Goal: Information Seeking & Learning: Learn about a topic

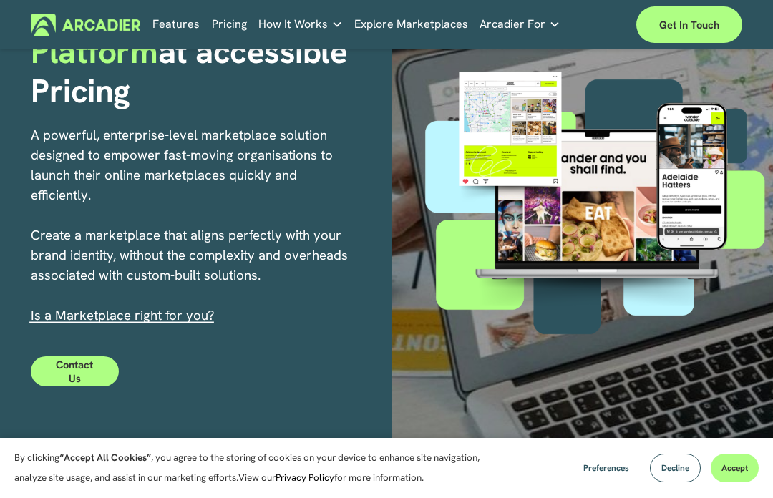
scroll to position [147, 0]
click at [678, 474] on span "Decline" at bounding box center [675, 467] width 28 height 11
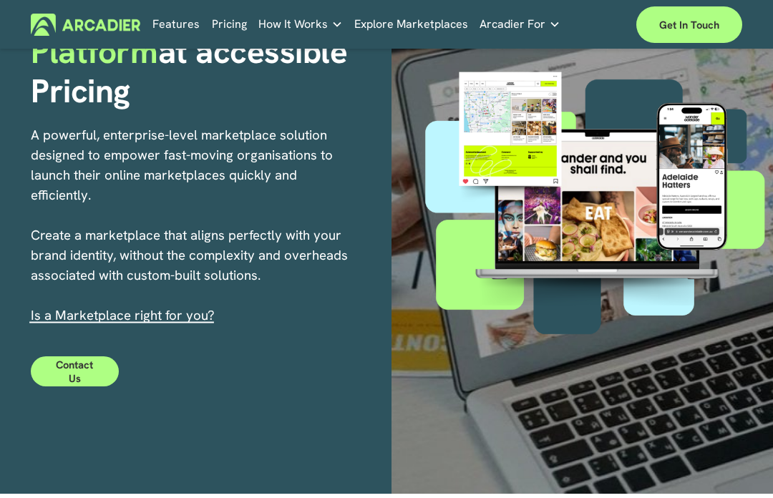
click at [54, 184] on p "A powerful, enterprise-level marketplace solution designed to empower fast-movi…" at bounding box center [191, 225] width 321 height 200
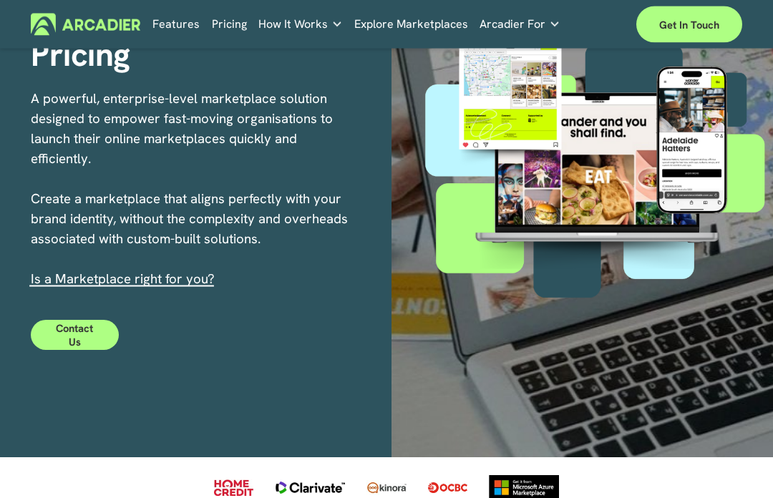
scroll to position [188, 0]
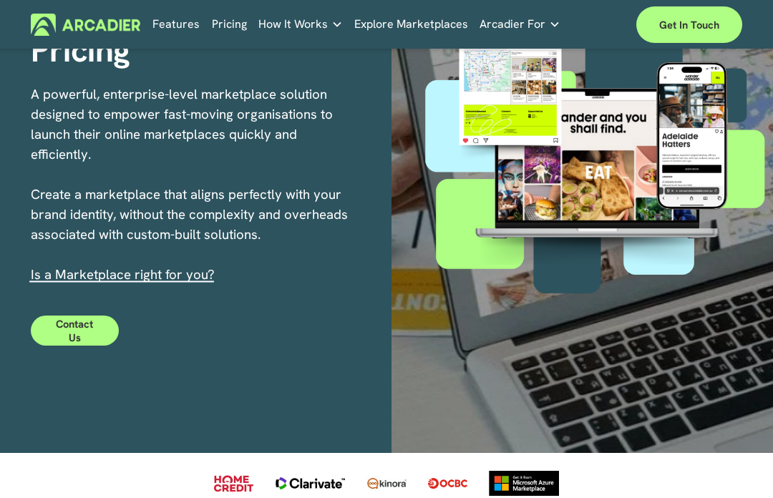
click at [84, 279] on link "s a Marketplace right for you?" at bounding box center [124, 275] width 180 height 18
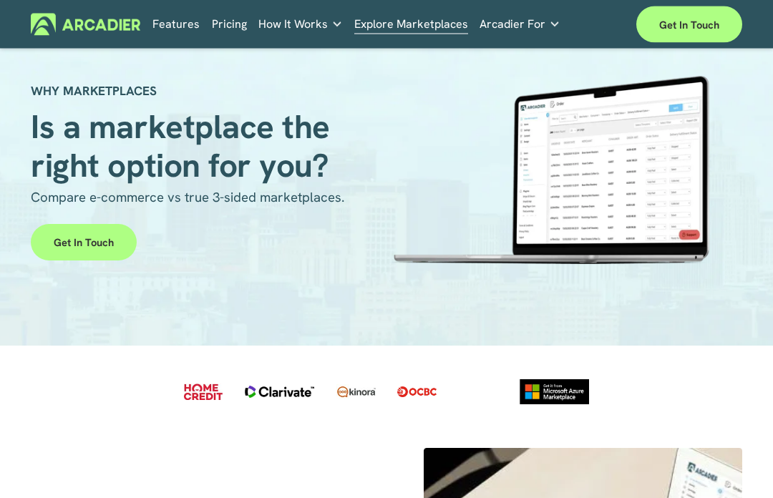
scroll to position [29, 0]
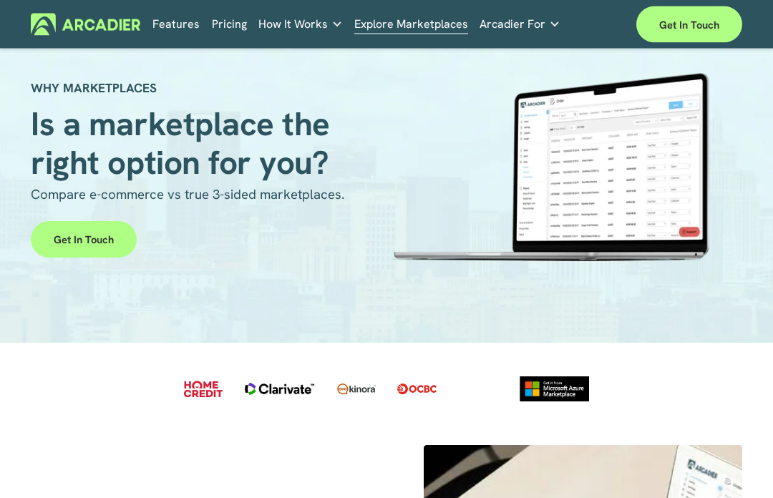
click at [68, 246] on link "Get in touch" at bounding box center [84, 240] width 106 height 37
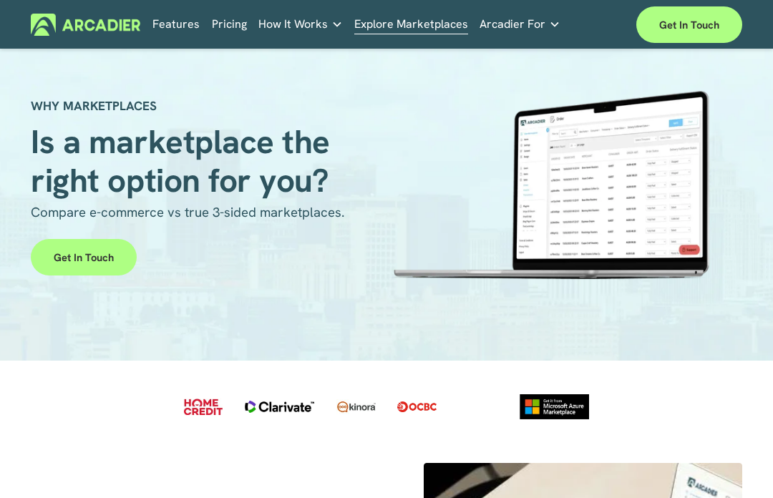
scroll to position [11, 0]
click at [622, 202] on div at bounding box center [550, 185] width 326 height 189
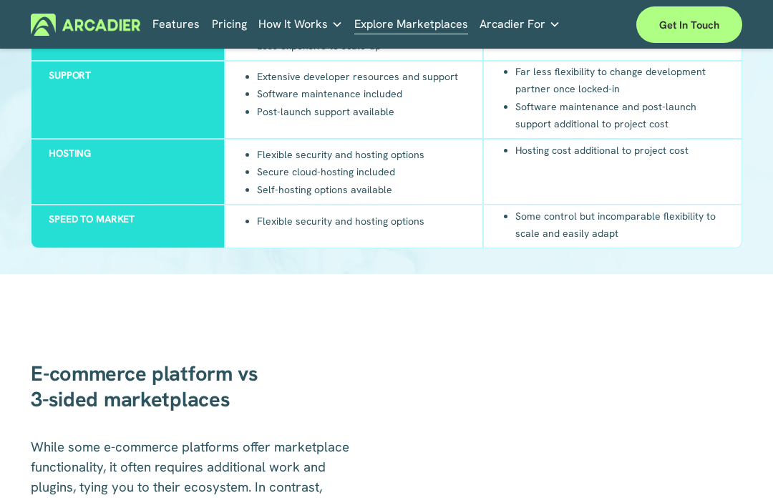
scroll to position [1363, 0]
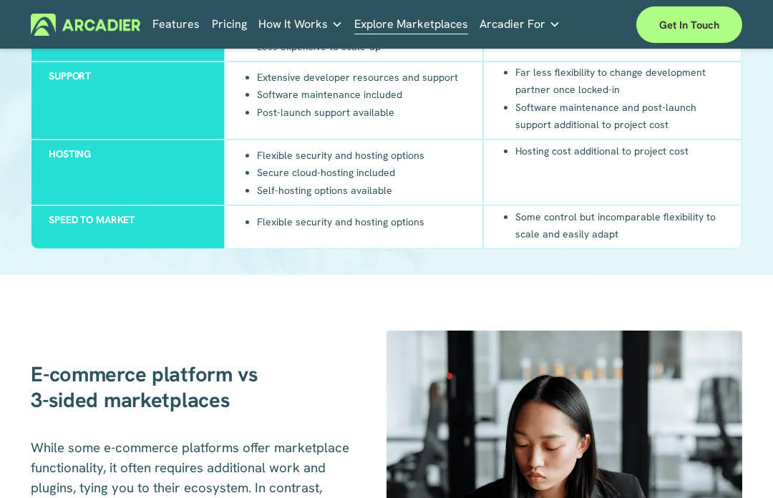
click at [213, 23] on link "Pricing" at bounding box center [229, 25] width 35 height 22
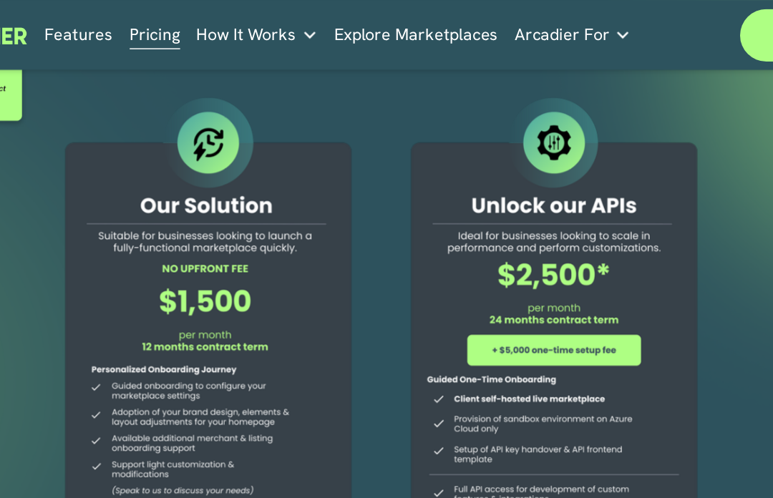
scroll to position [32, 0]
click at [0, 0] on h5 "About Us" at bounding box center [0, 0] width 0 height 0
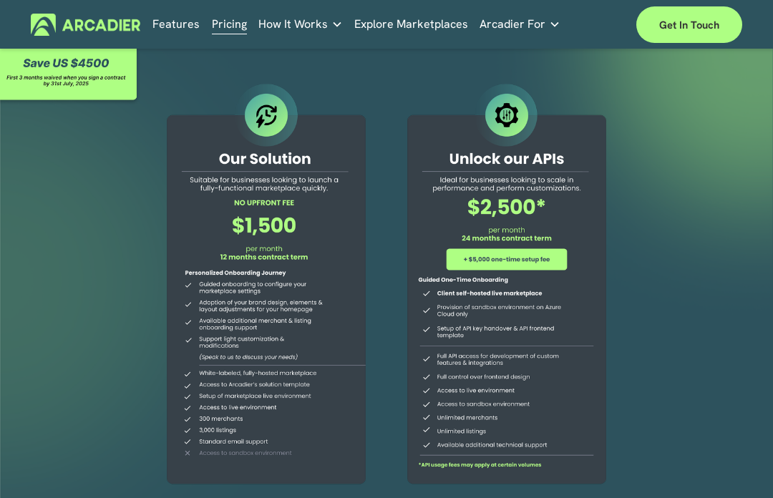
scroll to position [0, 0]
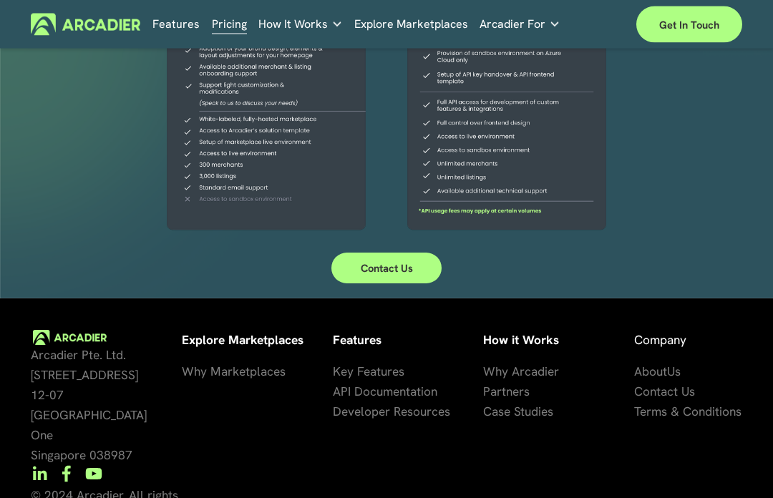
scroll to position [273, 0]
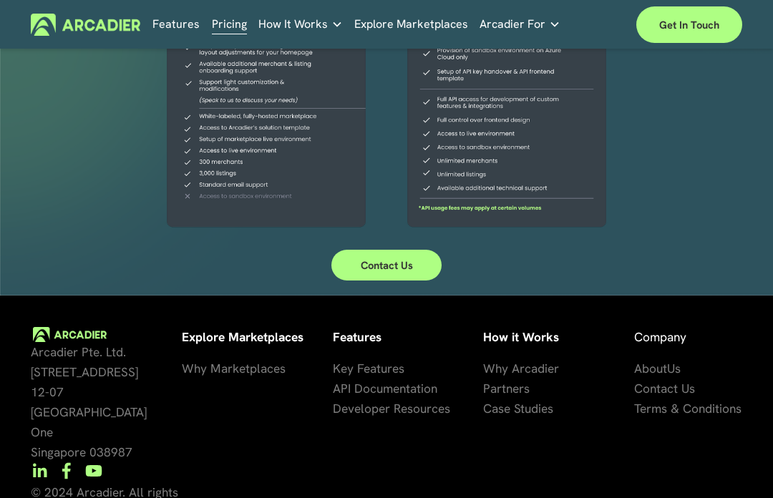
click at [538, 362] on span "Why Arcadier" at bounding box center [521, 369] width 76 height 16
